Goal: Information Seeking & Learning: Learn about a topic

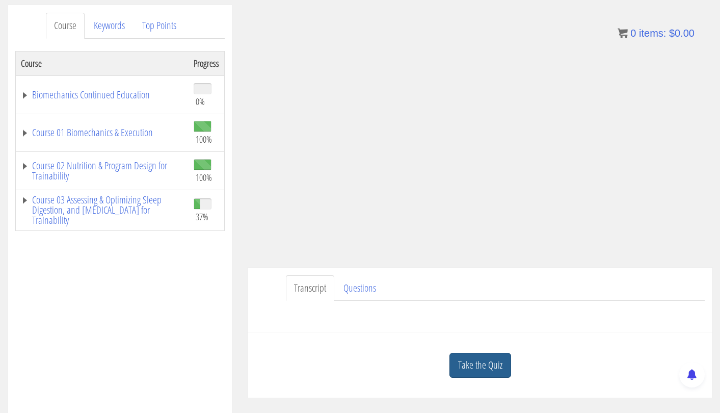
click at [489, 360] on link "Take the Quiz" at bounding box center [480, 365] width 62 height 25
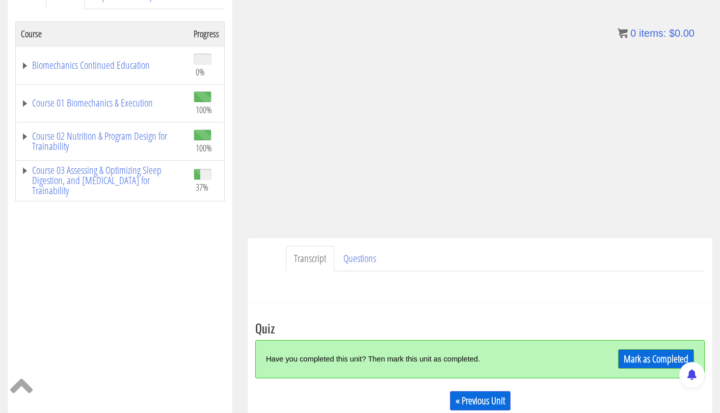
scroll to position [165, 0]
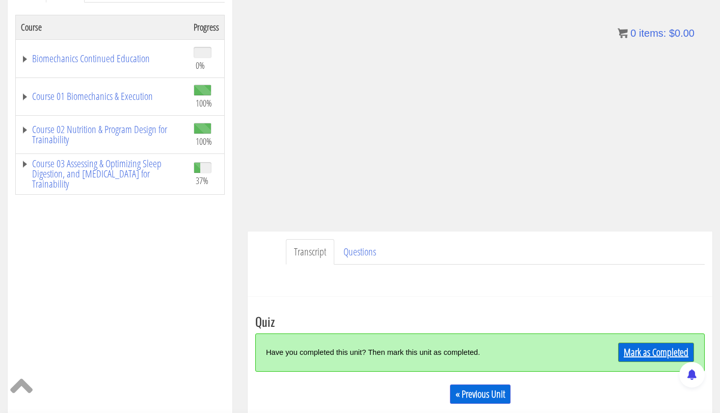
click at [647, 352] on link "Mark as Completed" at bounding box center [656, 351] width 76 height 19
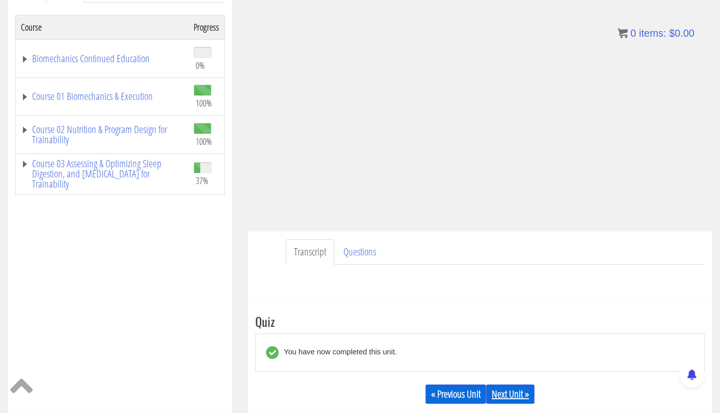
click at [516, 388] on link "Next Unit »" at bounding box center [510, 393] width 48 height 19
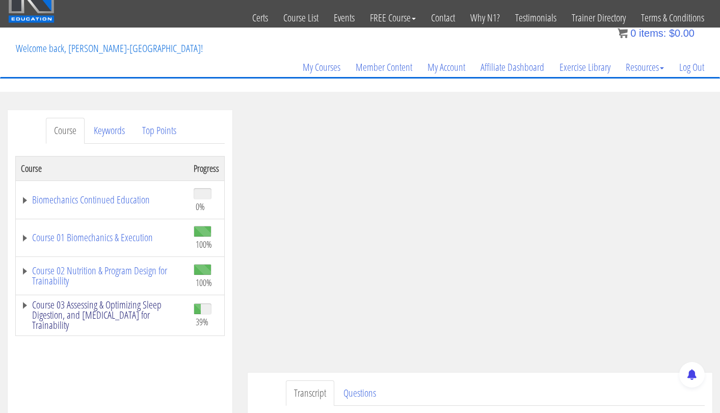
scroll to position [40, 0]
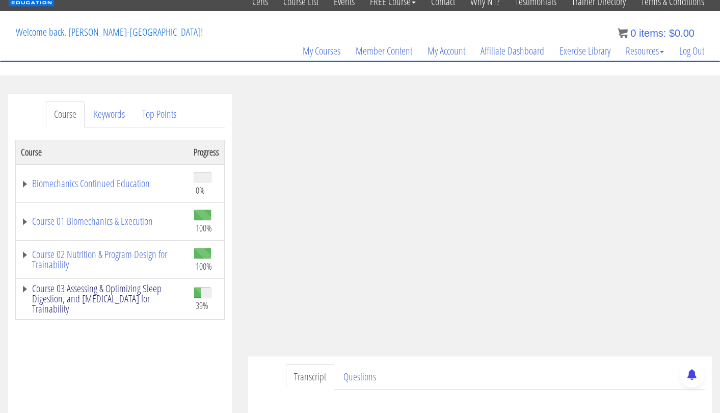
click at [86, 289] on link "Course 03 Assessing & Optimizing Sleep Digestion, and [MEDICAL_DATA] for Traina…" at bounding box center [102, 298] width 163 height 31
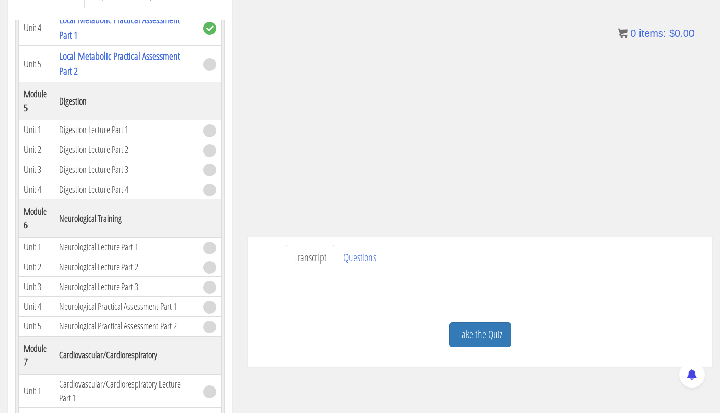
scroll to position [190, 0]
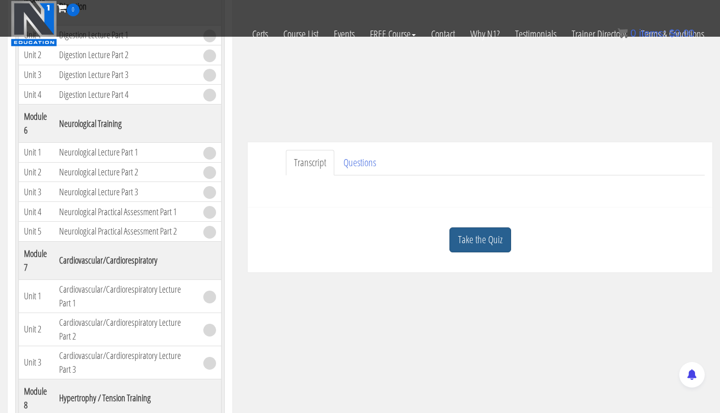
click at [479, 232] on link "Take the Quiz" at bounding box center [480, 239] width 62 height 25
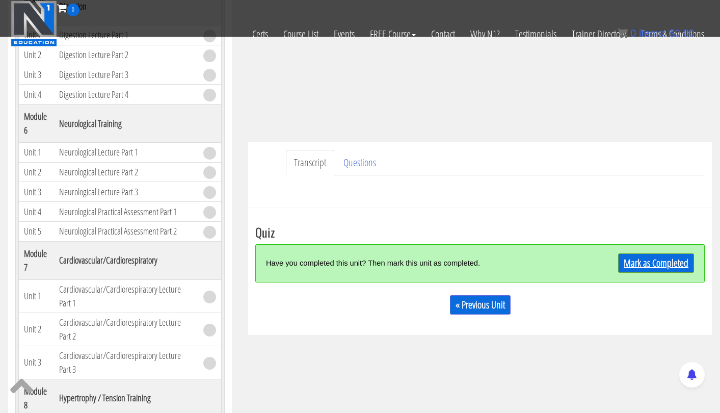
click at [635, 264] on link "Mark as Completed" at bounding box center [656, 262] width 76 height 19
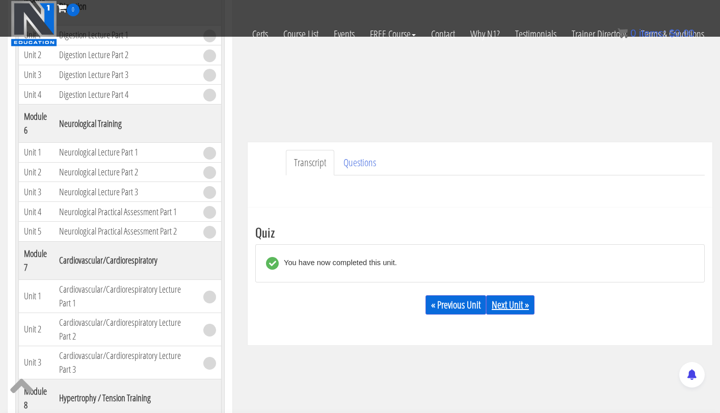
click at [512, 299] on link "Next Unit »" at bounding box center [510, 304] width 48 height 19
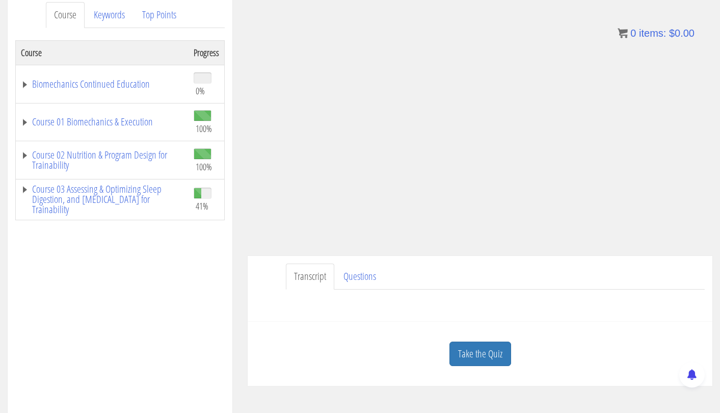
scroll to position [140, 0]
click at [478, 352] on link "Take the Quiz" at bounding box center [480, 353] width 62 height 25
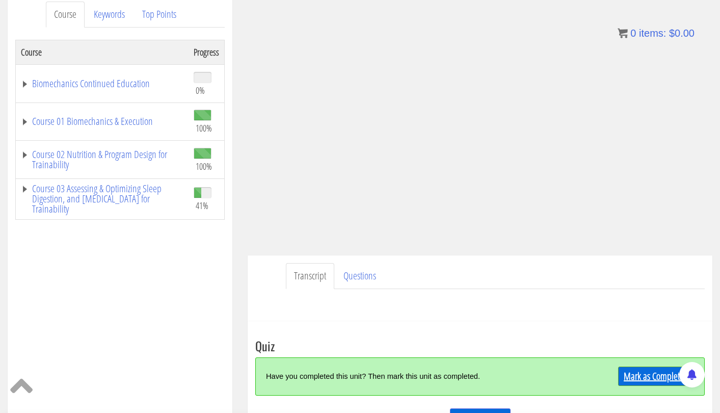
click at [650, 368] on link "Mark as Completed" at bounding box center [656, 375] width 76 height 19
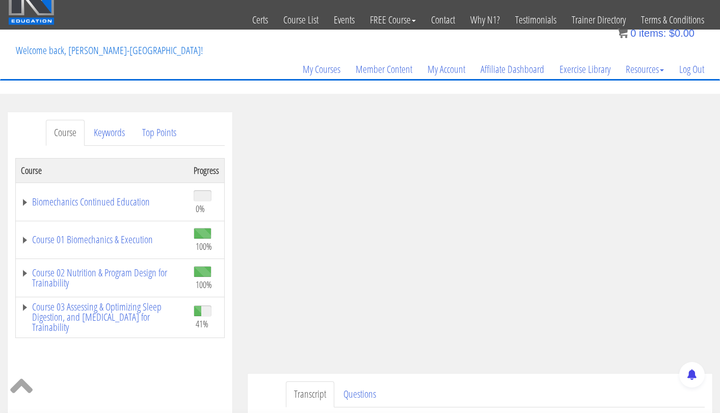
scroll to position [7, 0]
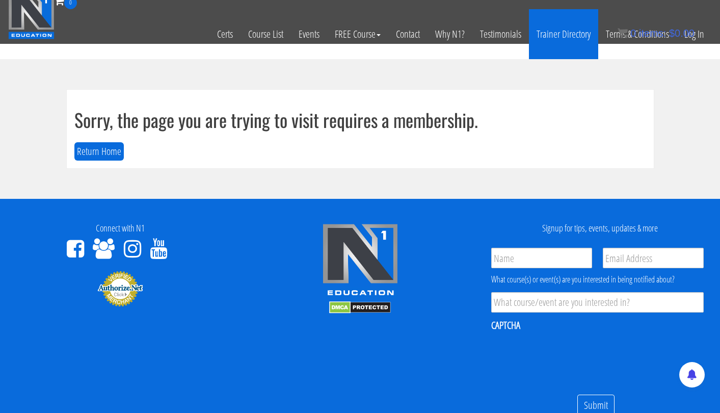
scroll to position [1, 0]
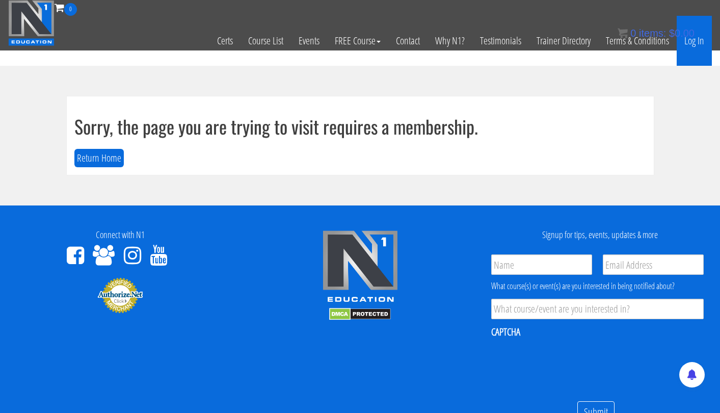
click at [699, 44] on link "Log In" at bounding box center [694, 41] width 35 height 50
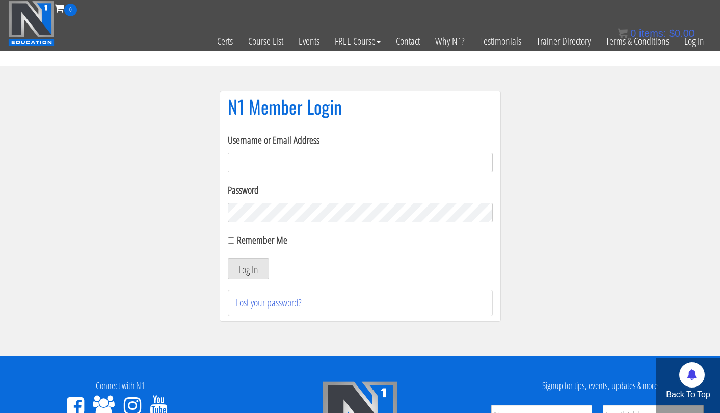
type input "[EMAIL_ADDRESS][DOMAIN_NAME]"
click at [248, 268] on button "Log In" at bounding box center [248, 268] width 41 height 21
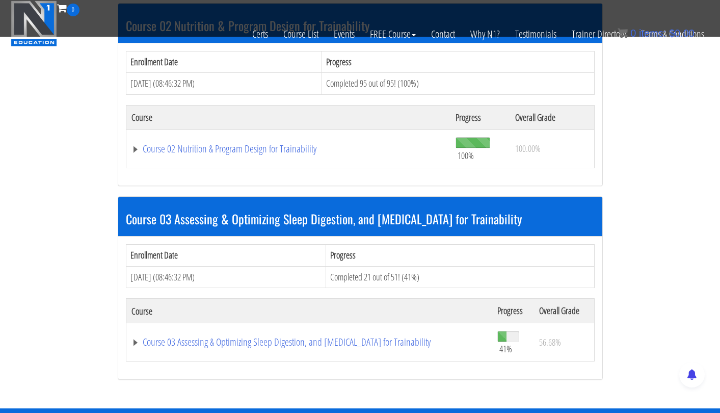
scroll to position [521, 0]
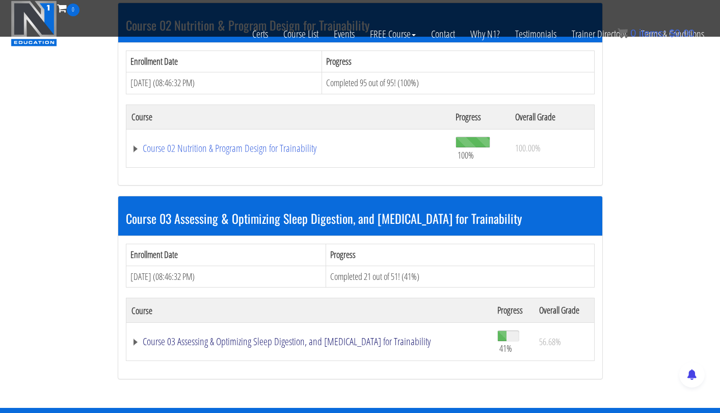
click at [360, 336] on link "Course 03 Assessing & Optimizing Sleep Digestion, and [MEDICAL_DATA] for Traina…" at bounding box center [309, 341] width 356 height 10
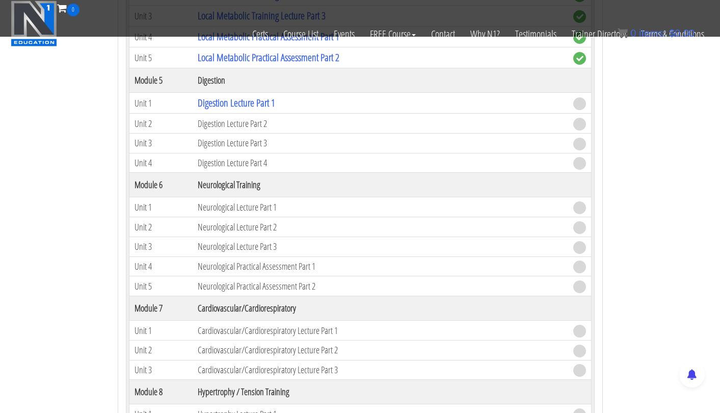
scroll to position [1321, 0]
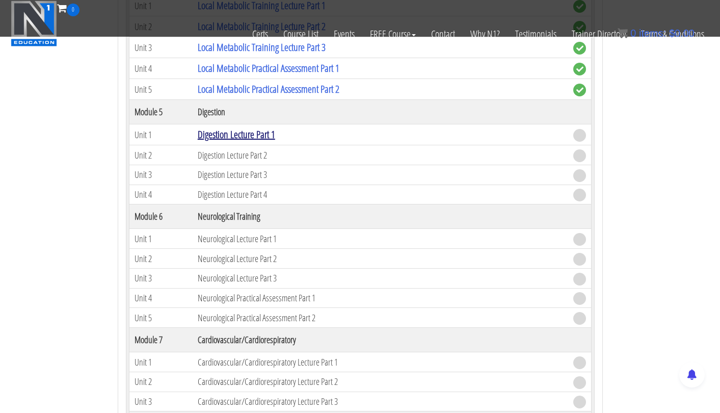
click at [234, 128] on link "Digestion Lecture Part 1" at bounding box center [236, 134] width 77 height 14
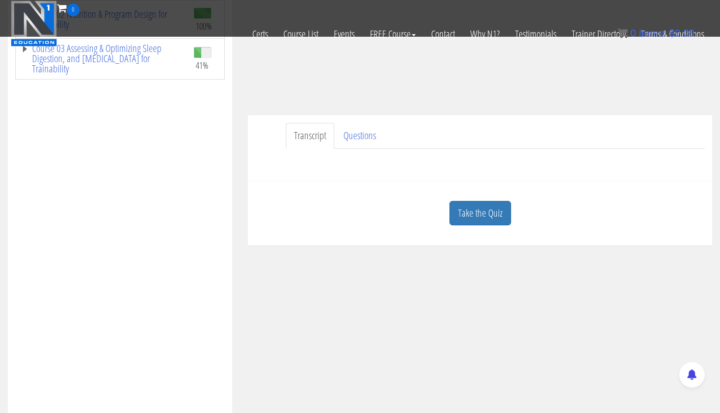
scroll to position [208, 0]
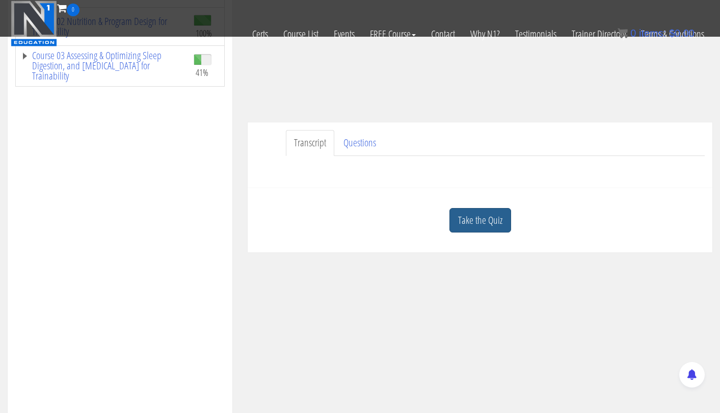
click at [491, 219] on link "Take the Quiz" at bounding box center [480, 220] width 62 height 25
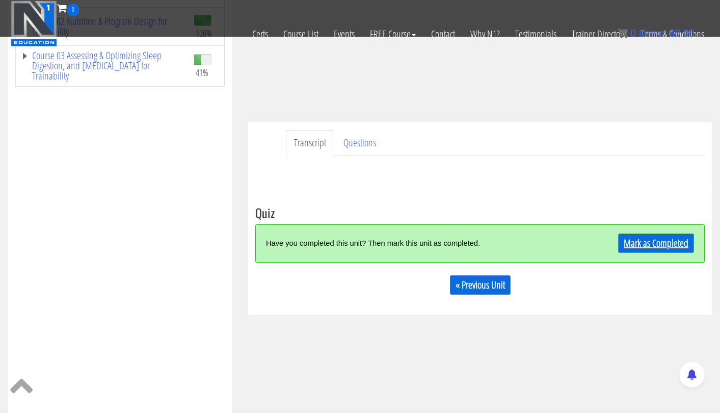
click at [642, 244] on link "Mark as Completed" at bounding box center [656, 242] width 76 height 19
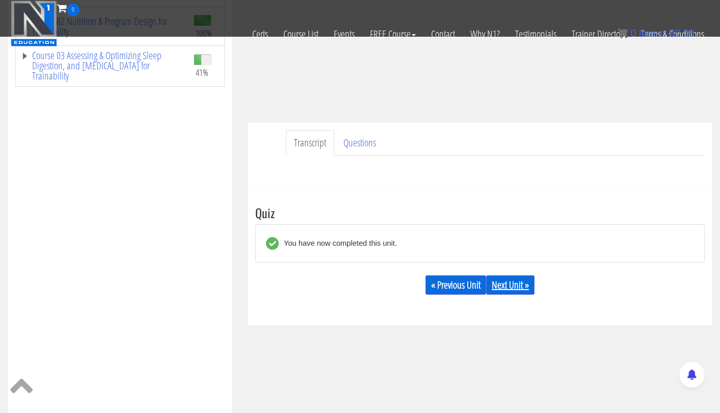
click at [529, 283] on link "Next Unit »" at bounding box center [510, 284] width 48 height 19
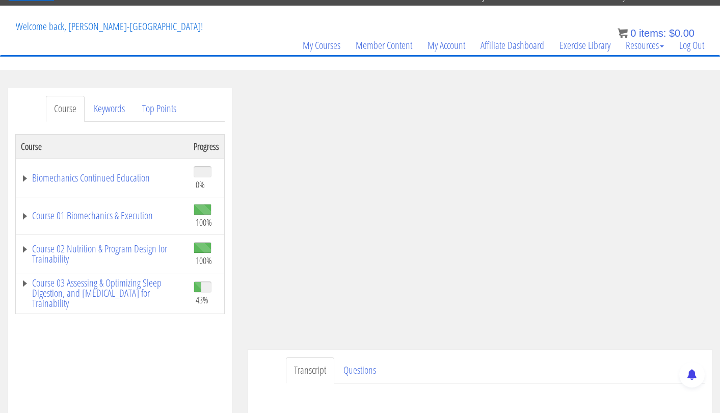
scroll to position [46, 0]
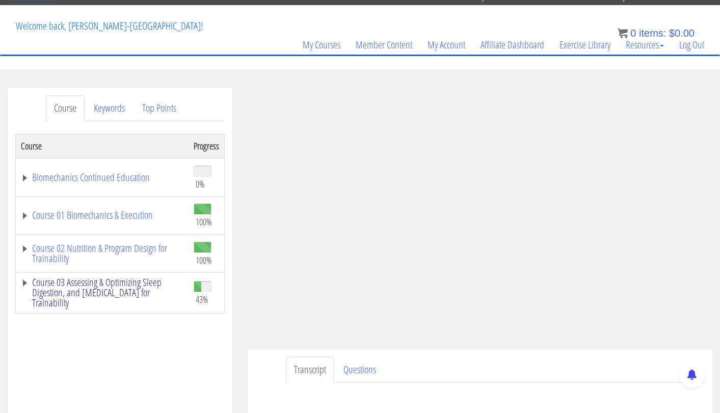
click at [145, 285] on link "Course 03 Assessing & Optimizing Sleep Digestion, and [MEDICAL_DATA] for Traina…" at bounding box center [102, 292] width 163 height 31
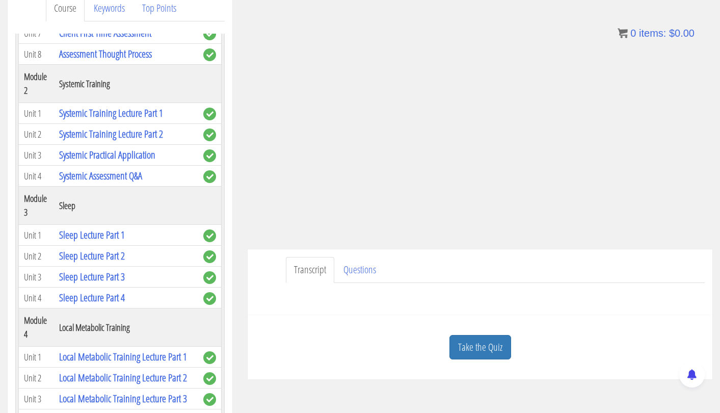
scroll to position [163, 0]
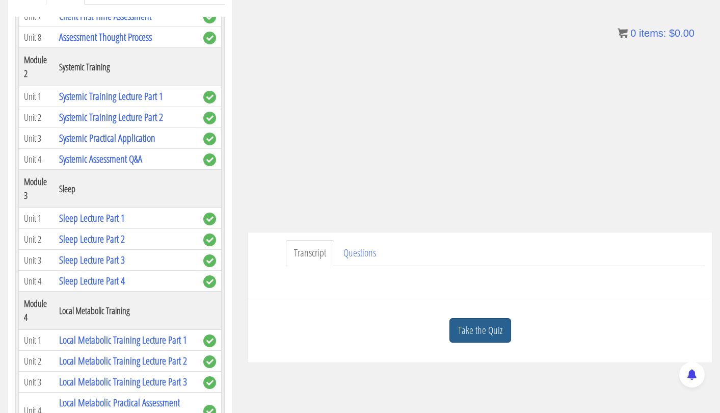
click at [484, 320] on link "Take the Quiz" at bounding box center [480, 330] width 62 height 25
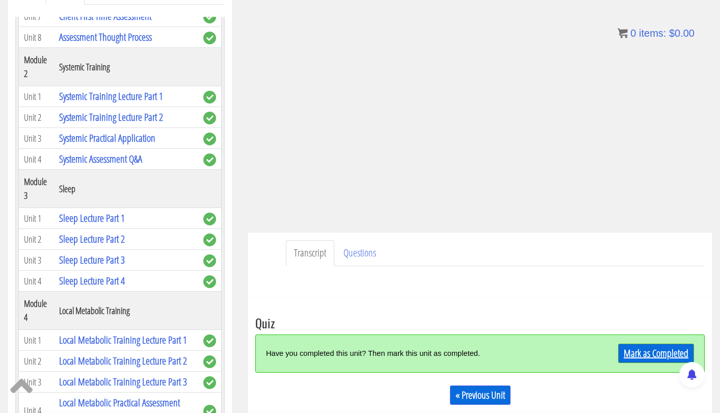
click at [633, 355] on link "Mark as Completed" at bounding box center [656, 352] width 76 height 19
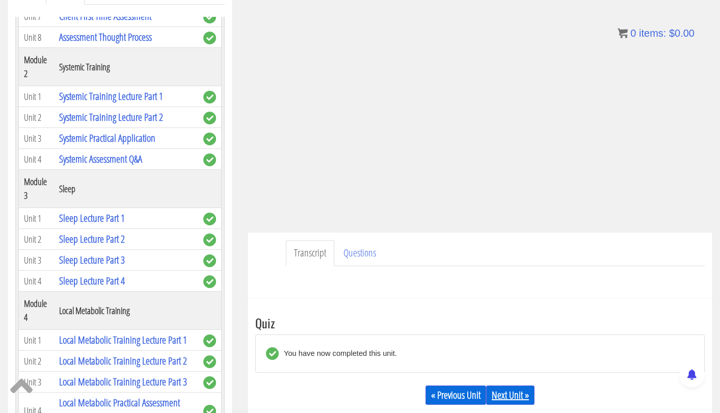
click at [509, 397] on link "Next Unit »" at bounding box center [510, 394] width 48 height 19
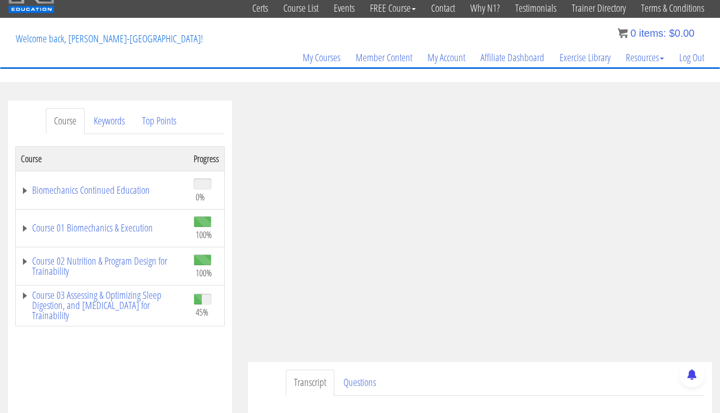
scroll to position [34, 0]
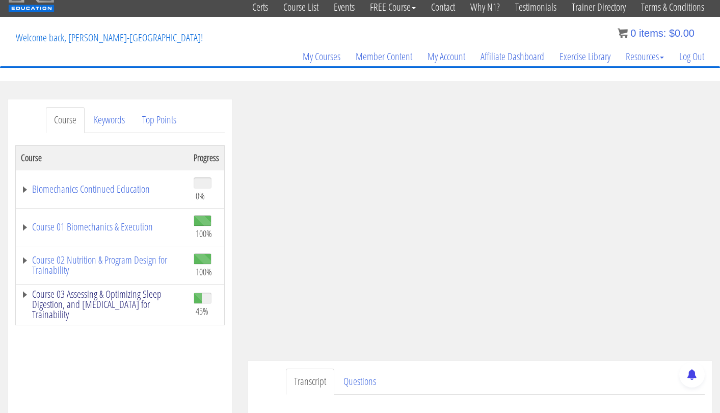
click at [162, 301] on link "Course 03 Assessing & Optimizing Sleep Digestion, and [MEDICAL_DATA] for Traina…" at bounding box center [102, 304] width 163 height 31
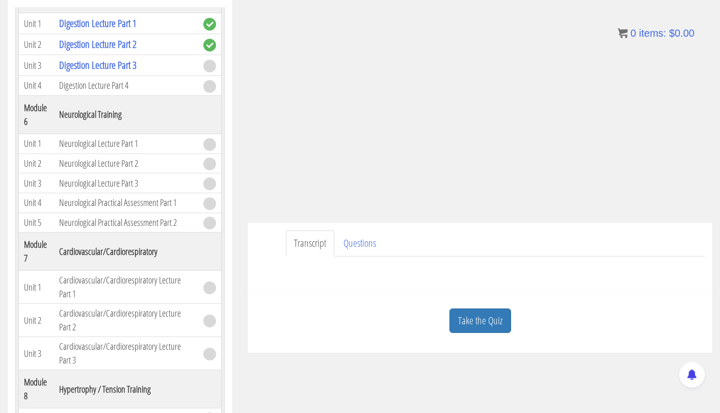
scroll to position [190, 0]
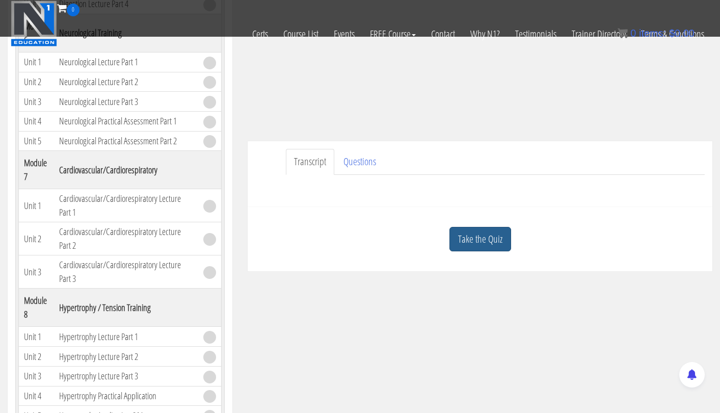
click at [496, 246] on link "Take the Quiz" at bounding box center [480, 239] width 62 height 25
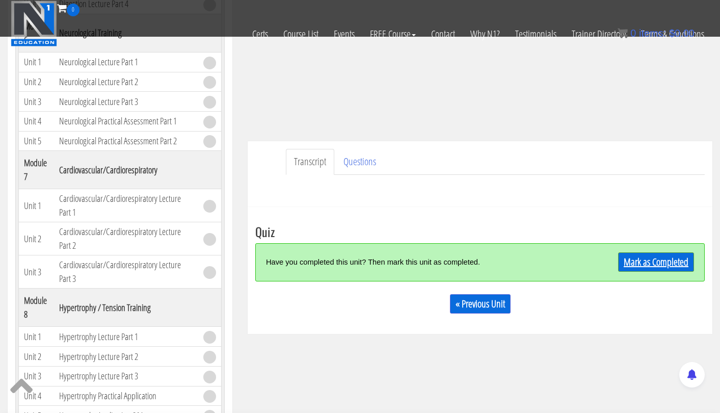
click at [640, 265] on link "Mark as Completed" at bounding box center [656, 261] width 76 height 19
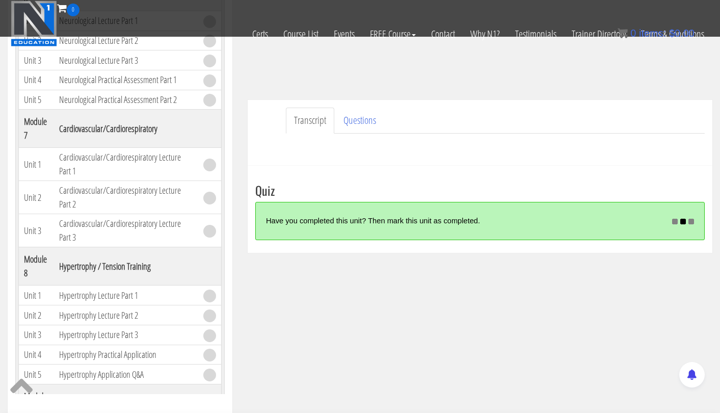
scroll to position [218, 0]
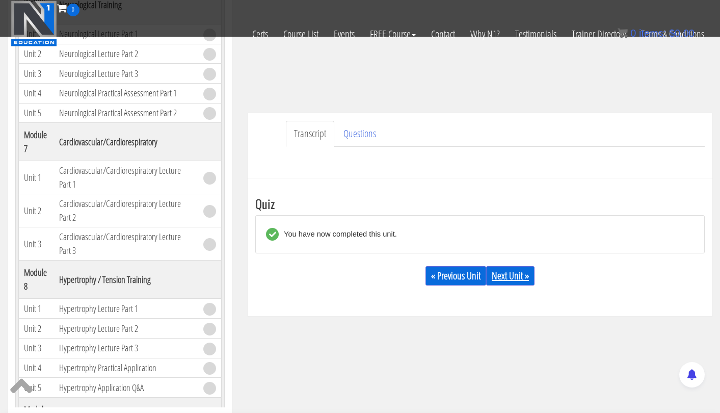
click at [512, 275] on link "Next Unit »" at bounding box center [510, 275] width 48 height 19
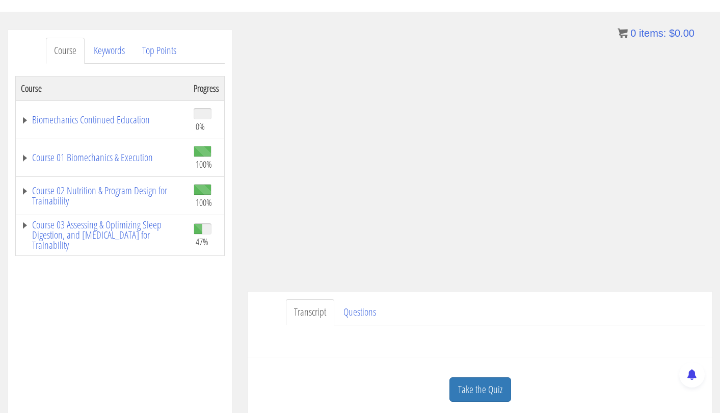
scroll to position [104, 0]
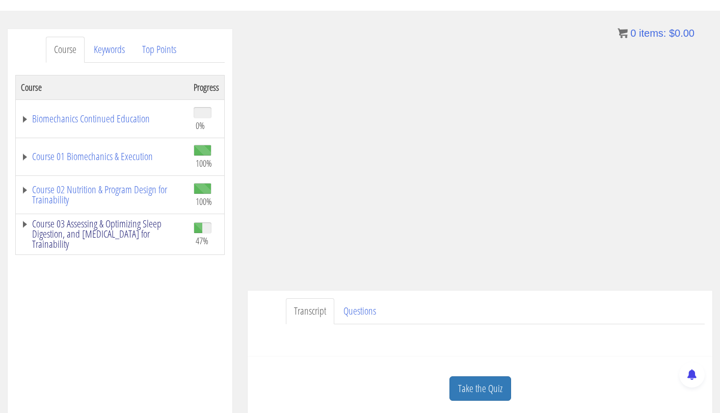
click at [129, 229] on link "Course 03 Assessing & Optimizing Sleep Digestion, and [MEDICAL_DATA] for Traina…" at bounding box center [102, 234] width 163 height 31
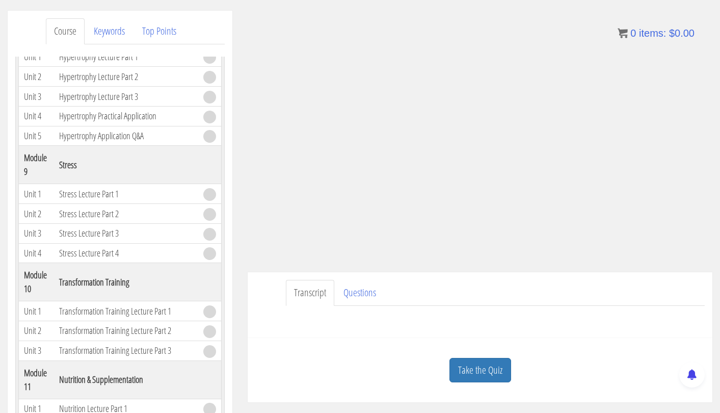
scroll to position [79, 0]
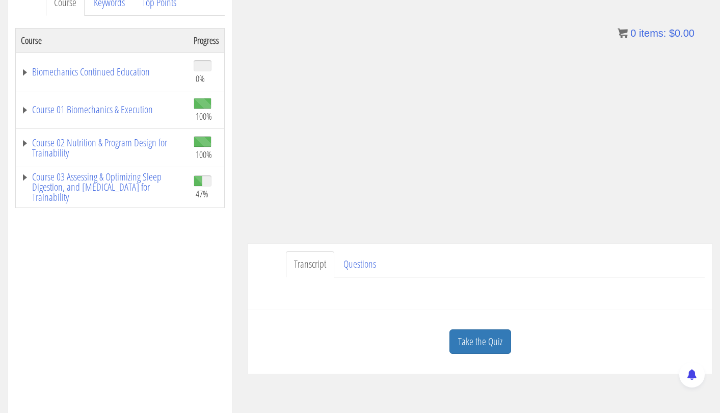
scroll to position [176, 0]
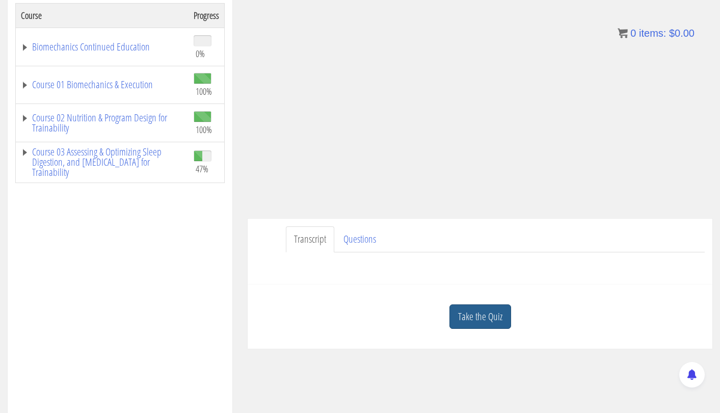
click at [469, 308] on link "Take the Quiz" at bounding box center [480, 316] width 62 height 25
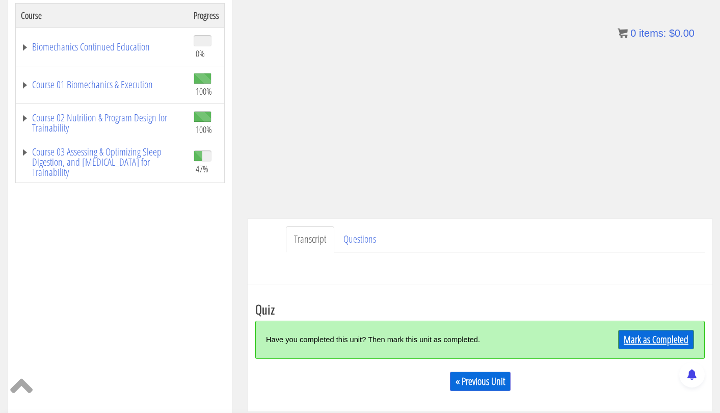
click at [642, 334] on link "Mark as Completed" at bounding box center [656, 339] width 76 height 19
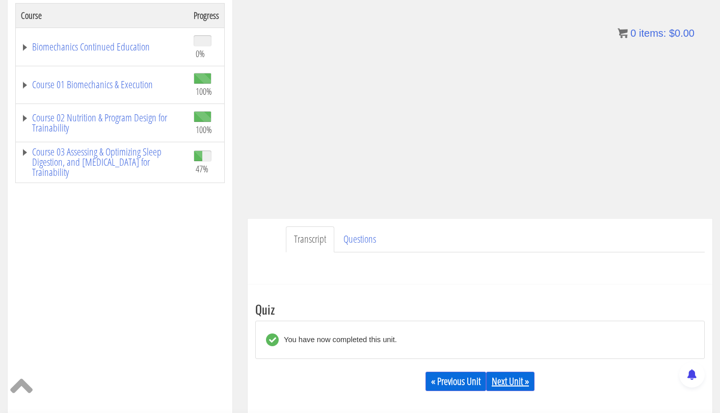
click at [522, 380] on link "Next Unit »" at bounding box center [510, 380] width 48 height 19
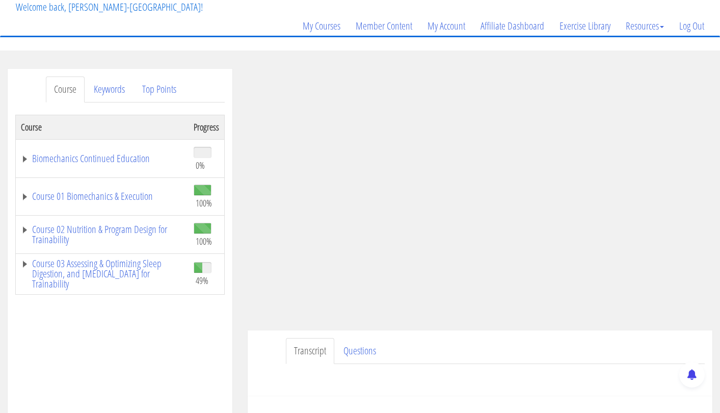
scroll to position [65, 0]
click at [108, 263] on link "Course 03 Assessing & Optimizing Sleep Digestion, and [MEDICAL_DATA] for Traina…" at bounding box center [102, 273] width 163 height 31
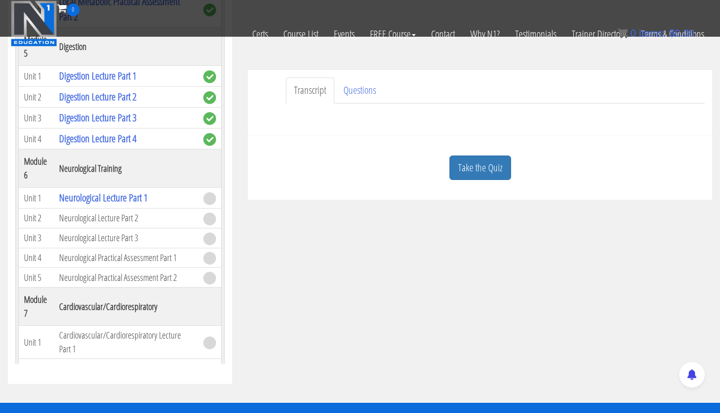
scroll to position [669, 0]
